Goal: Complete application form: Complete application form

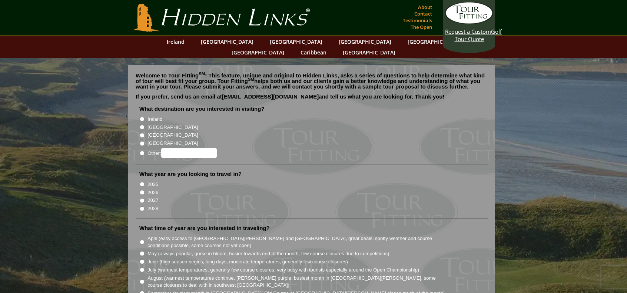
click at [143, 125] on input "[GEOGRAPHIC_DATA]" at bounding box center [142, 127] width 5 height 5
radio input "true"
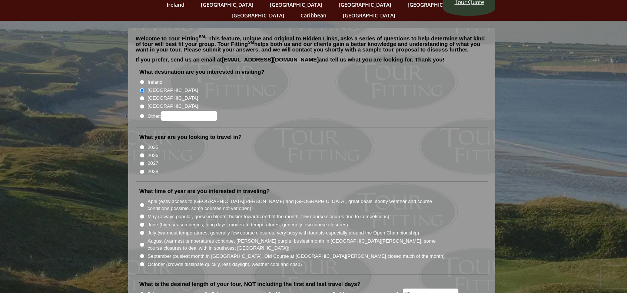
click at [143, 153] on input "2026" at bounding box center [142, 155] width 5 height 5
radio input "true"
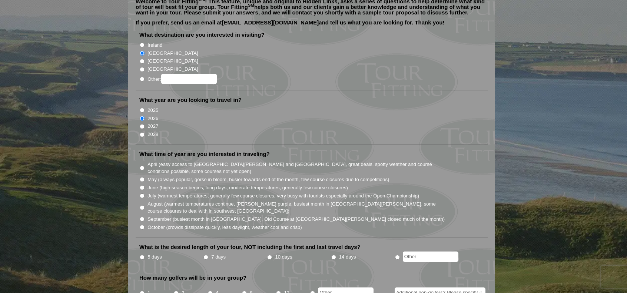
scroll to position [111, 0]
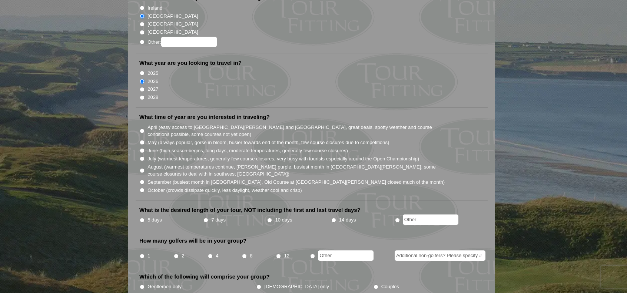
click at [142, 140] on input "May (always popular, gorse in bloom, busier towards end of the month, few cours…" at bounding box center [142, 142] width 5 height 5
radio input "true"
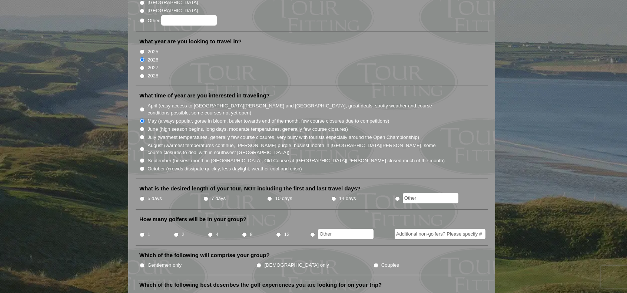
scroll to position [148, 0]
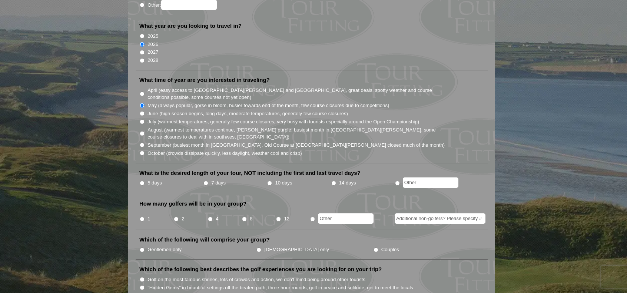
click at [205, 181] on input "7 days" at bounding box center [205, 183] width 5 height 5
radio input "true"
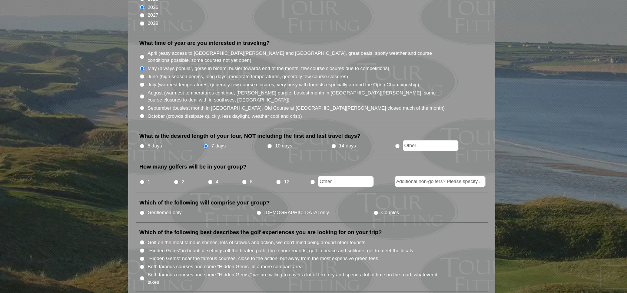
click at [209, 180] on input "4" at bounding box center [210, 182] width 5 height 5
radio input "true"
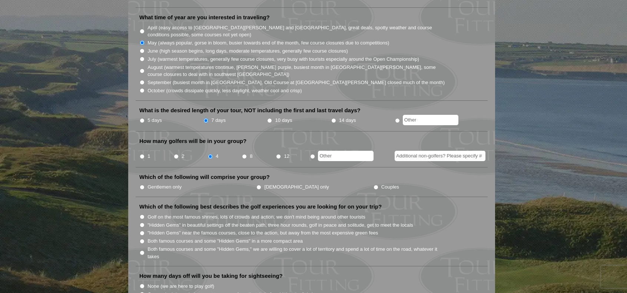
scroll to position [222, 0]
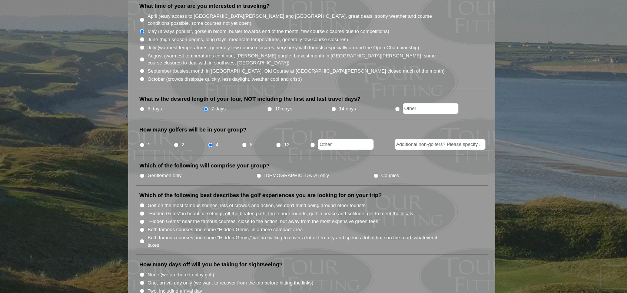
click at [145, 171] on li "Gentlemen only" at bounding box center [197, 175] width 117 height 8
click at [143, 173] on input "Gentlemen only" at bounding box center [142, 175] width 5 height 5
radio input "true"
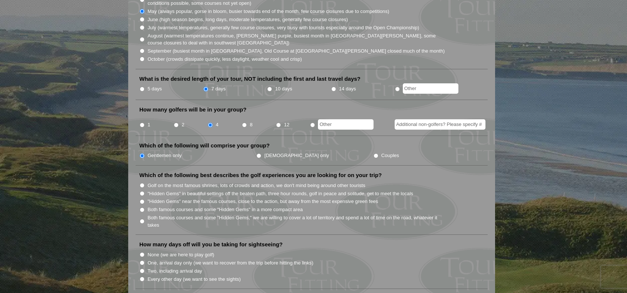
scroll to position [259, 0]
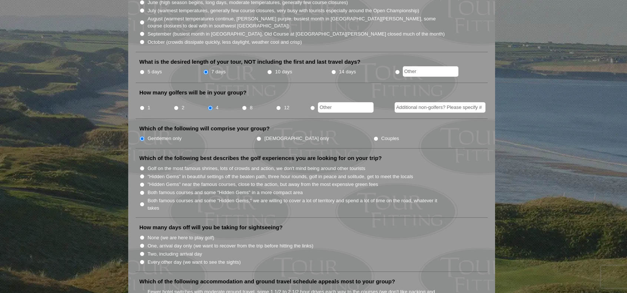
click at [142, 190] on input "Both famous courses and some "Hidden Gems" in a more compact area" at bounding box center [142, 192] width 5 height 5
radio input "true"
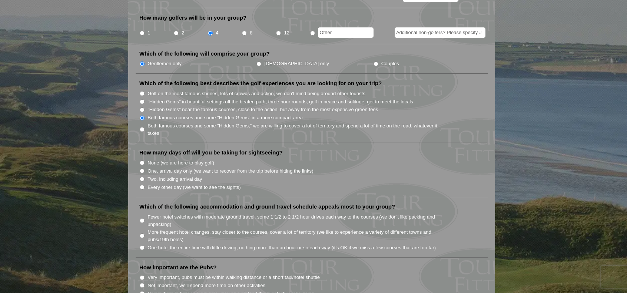
scroll to position [371, 0]
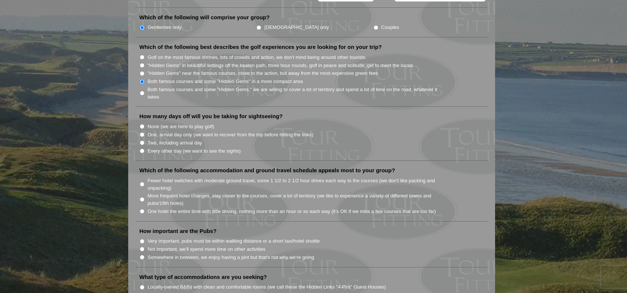
click at [142, 124] on input "None (we are here to play golf)" at bounding box center [142, 126] width 5 height 5
radio input "true"
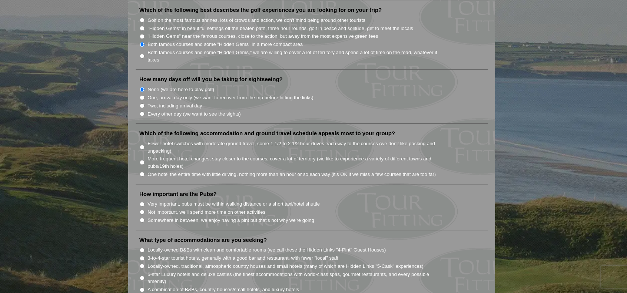
click at [142, 145] on input "Fewer hotel switches with moderate ground travel, some 1 1/2 to 2 1/2 hour driv…" at bounding box center [142, 147] width 5 height 5
radio input "true"
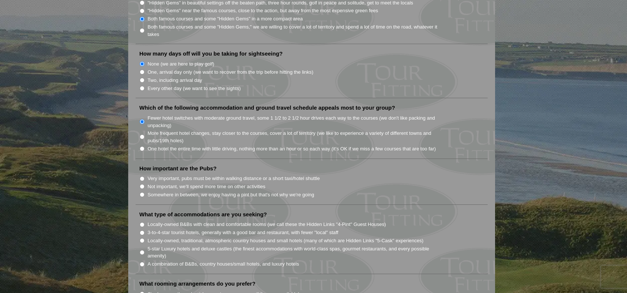
scroll to position [445, 0]
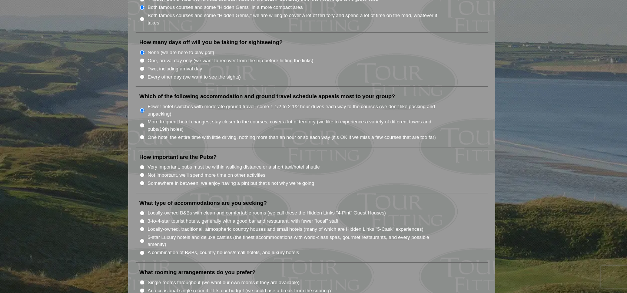
click at [142, 173] on input "Not important, we'll spend more time on other activities" at bounding box center [142, 175] width 5 height 5
radio input "true"
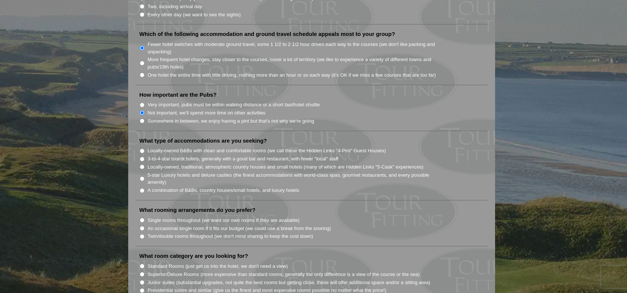
scroll to position [519, 0]
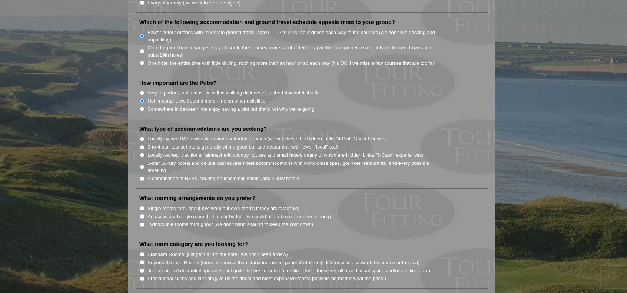
click at [143, 107] on input "Somewhere in between, we enjoy having a pint but that's not why we're going" at bounding box center [142, 109] width 5 height 5
radio input "true"
click at [142, 176] on input "A combination of B&Bs, country houses/small hotels, and luxury hotels" at bounding box center [142, 178] width 5 height 5
radio input "true"
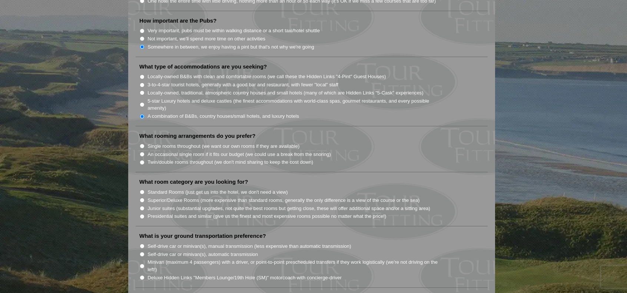
scroll to position [593, 0]
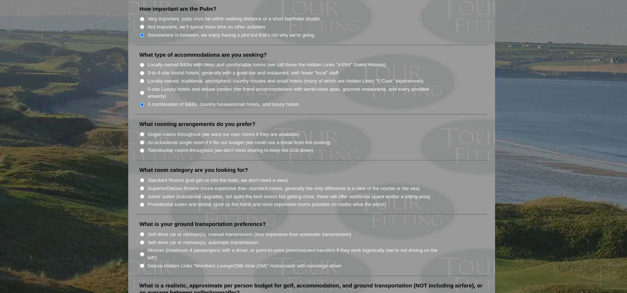
click at [142, 140] on input "An occasional single room if it fits our budget (we could use a break from the …" at bounding box center [142, 142] width 5 height 5
radio input "true"
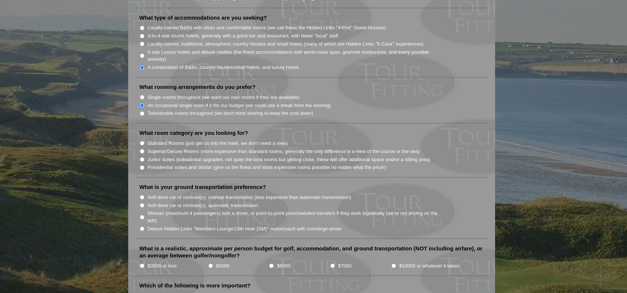
click at [142, 141] on input "Standard Rooms (just get us into the hotel, we don't need a view)" at bounding box center [142, 143] width 5 height 5
radio input "true"
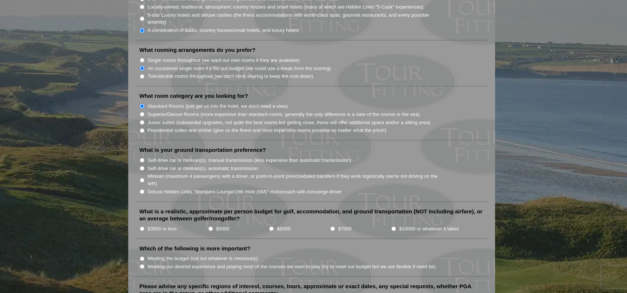
click at [142, 166] on input "Self-drive car or minivan(s), automatic transmission" at bounding box center [142, 168] width 5 height 5
radio input "true"
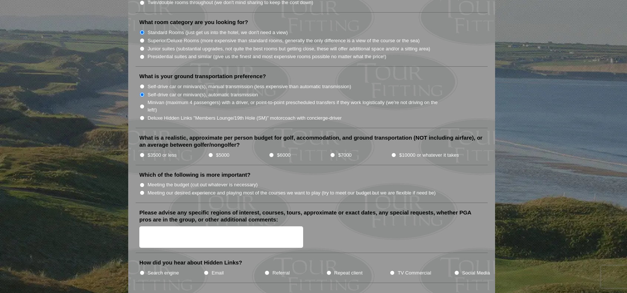
scroll to position [741, 0]
click at [210, 152] on input "$5000" at bounding box center [210, 154] width 5 height 5
radio input "true"
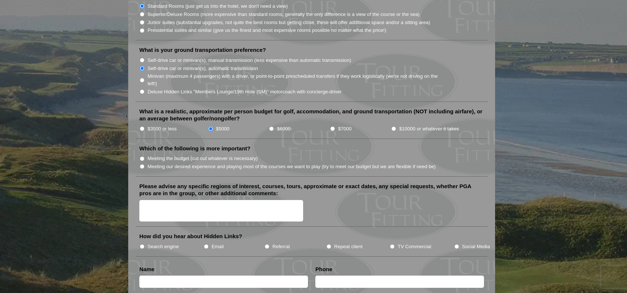
scroll to position [778, 0]
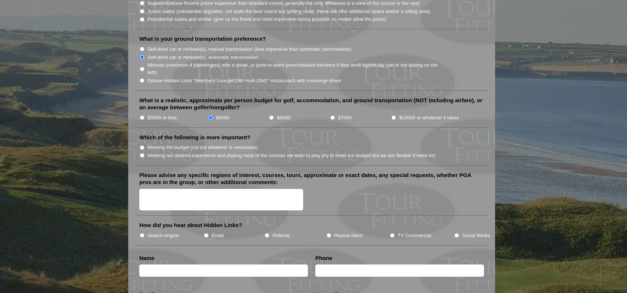
click at [142, 153] on input "Meeting our desired experience and playing most of the courses we want to play …" at bounding box center [142, 155] width 5 height 5
radio input "true"
click at [145, 189] on textarea "Please advise any specific regions of interest, courses, tours, approximate or …" at bounding box center [221, 200] width 164 height 22
type textarea "m"
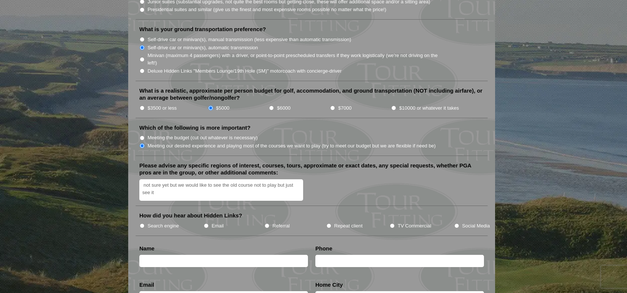
scroll to position [815, 0]
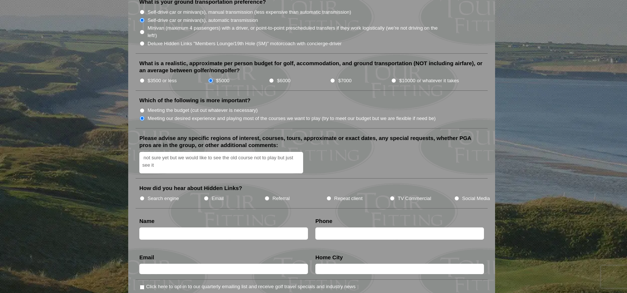
type textarea "not sure yet but we would like to see the old course not to play but just see it"
click at [142, 196] on input "Search engine" at bounding box center [142, 198] width 5 height 5
radio input "true"
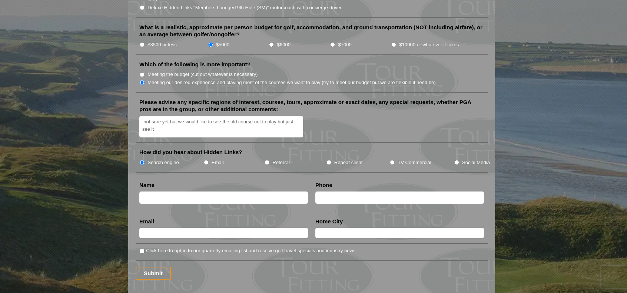
scroll to position [852, 0]
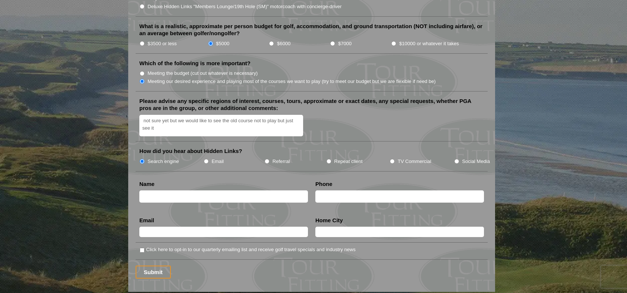
click at [167, 115] on textarea "not sure yet but we would like to see the old course not to play but just see it" at bounding box center [221, 126] width 164 height 22
click at [167, 115] on textarea "not sure yet but we would like to see the old course not to play but just see i…" at bounding box center [221, 126] width 164 height 22
click at [250, 116] on textarea "not sure yet, we are older golfer with an handicap of 12. we would like to see …" at bounding box center [221, 126] width 164 height 22
type textarea "not sure yet, we are older golfer with an handicap of 12. we would like to see …"
click at [192, 190] on input "text" at bounding box center [223, 196] width 169 height 12
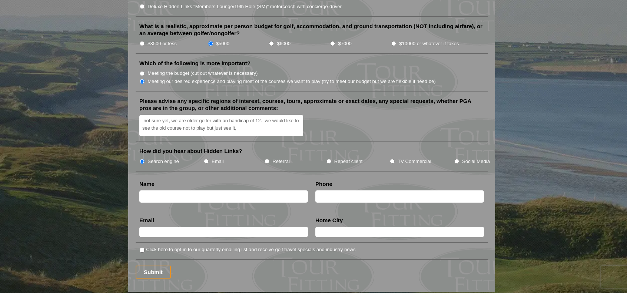
type input "[PERSON_NAME] [PERSON_NAME]"
type input "4186141876"
type input "[EMAIL_ADDRESS][PERSON_NAME][DOMAIN_NAME]"
type input "[GEOGRAPHIC_DATA]"
click at [209, 227] on input "[EMAIL_ADDRESS][PERSON_NAME][DOMAIN_NAME]" at bounding box center [223, 232] width 169 height 10
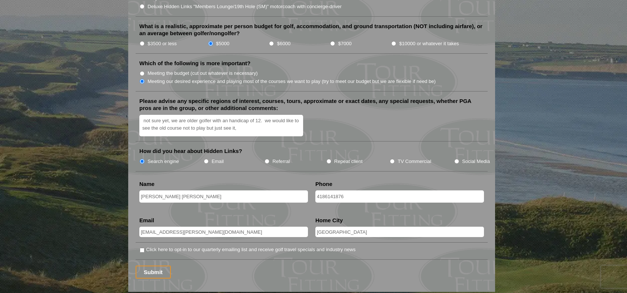
type input "[PERSON_NAME][EMAIL_ADDRESS][DOMAIN_NAME]"
click at [357, 227] on input "[GEOGRAPHIC_DATA]" at bounding box center [399, 232] width 169 height 10
type input "[GEOGRAPHIC_DATA], [GEOGRAPHIC_DATA]"
click at [143, 248] on input "Click here to opt-in to our quarterly emailing list and receive golf travel spe…" at bounding box center [142, 250] width 5 height 5
checkbox input "true"
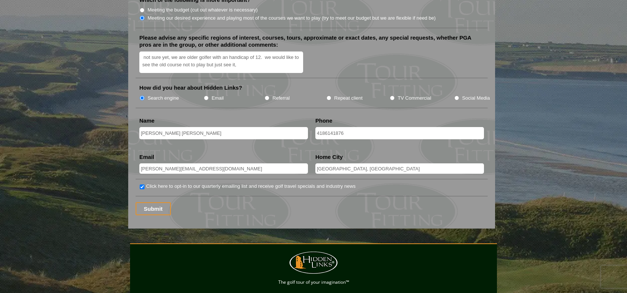
scroll to position [926, 0]
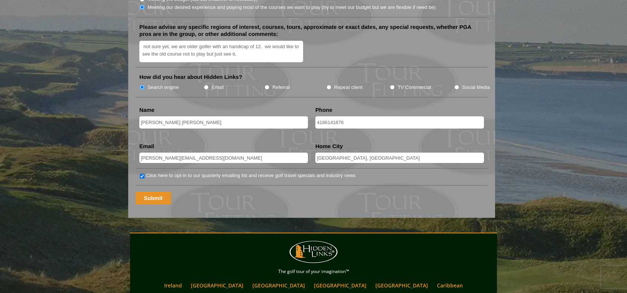
click at [157, 192] on input "Submit" at bounding box center [153, 198] width 35 height 13
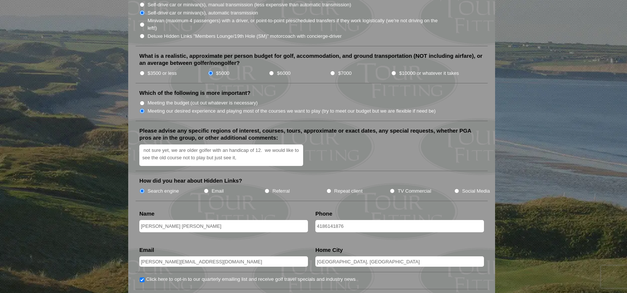
scroll to position [852, 0]
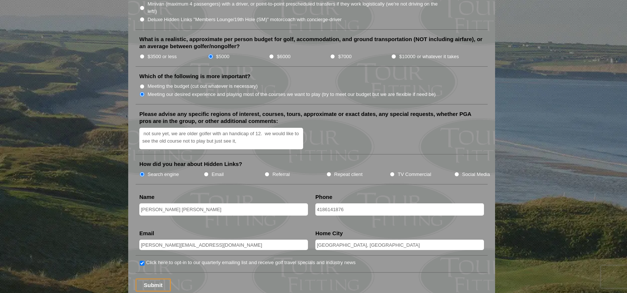
click at [336, 240] on input "[GEOGRAPHIC_DATA], [GEOGRAPHIC_DATA]" at bounding box center [399, 245] width 169 height 10
type input "[GEOGRAPHIC_DATA] [GEOGRAPHIC_DATA]"
click at [153, 279] on input "Submit" at bounding box center [153, 285] width 35 height 13
